Goal: Information Seeking & Learning: Find specific page/section

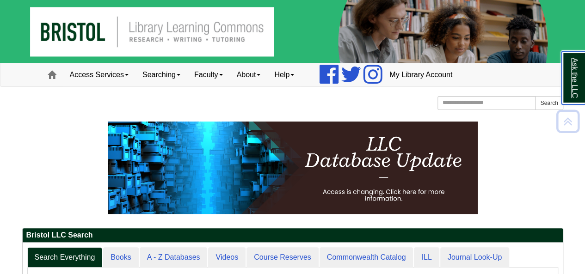
scroll to position [5, 5]
click at [173, 74] on link "Searching" at bounding box center [161, 74] width 52 height 23
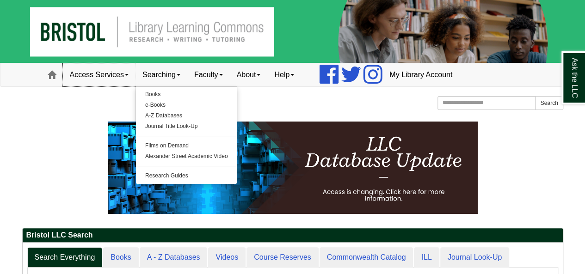
click at [117, 71] on link "Access Services" at bounding box center [99, 74] width 73 height 23
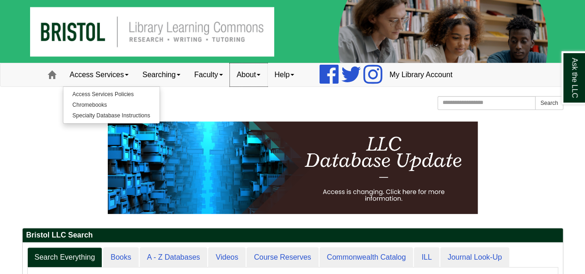
click at [256, 70] on link "About" at bounding box center [249, 74] width 38 height 23
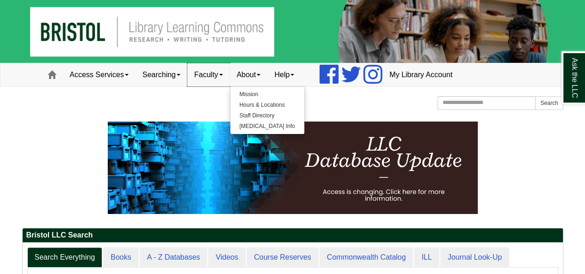
click at [223, 76] on link "Faculty" at bounding box center [208, 74] width 43 height 23
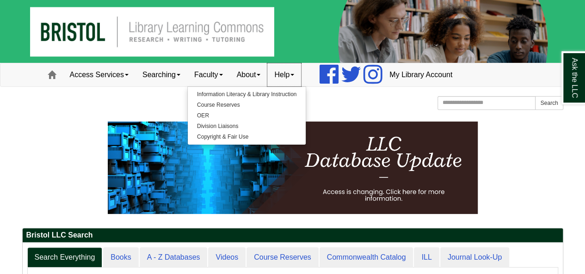
click at [298, 71] on link "Help" at bounding box center [284, 74] width 34 height 23
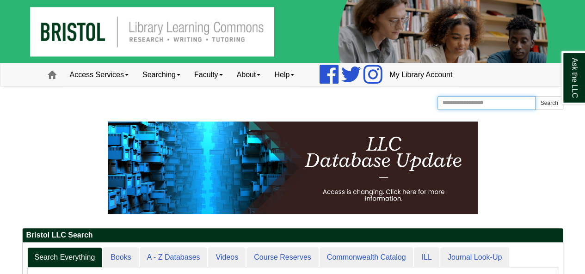
click at [452, 103] on input "Search the Website" at bounding box center [486, 103] width 98 height 14
type input "*********"
click at [535, 96] on button "Search" at bounding box center [549, 103] width 28 height 14
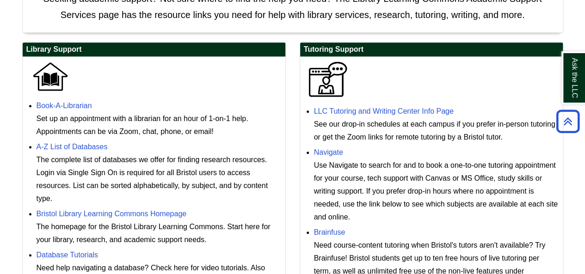
scroll to position [277, 0]
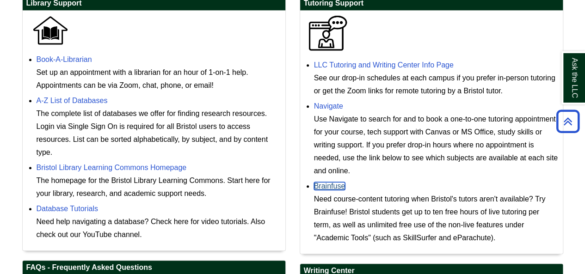
click at [330, 184] on link "Brainfuse" at bounding box center [329, 186] width 31 height 8
